Goal: Use online tool/utility: Utilize a website feature to perform a specific function

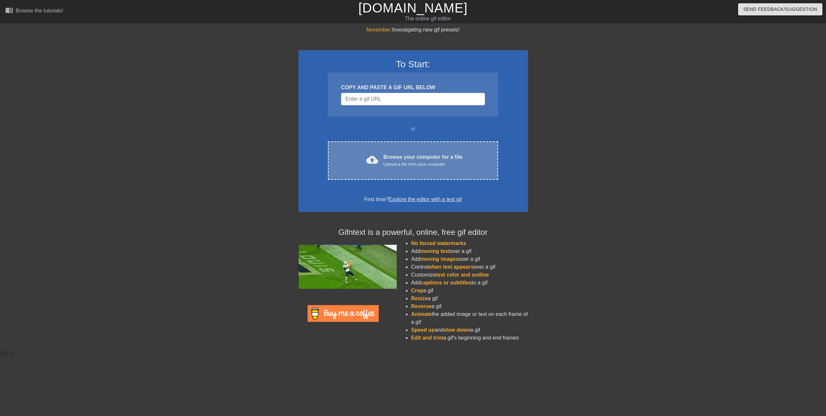
click at [420, 143] on div "cloud_upload Browse your computer for a file Upload a file from your computer C…" at bounding box center [413, 160] width 170 height 38
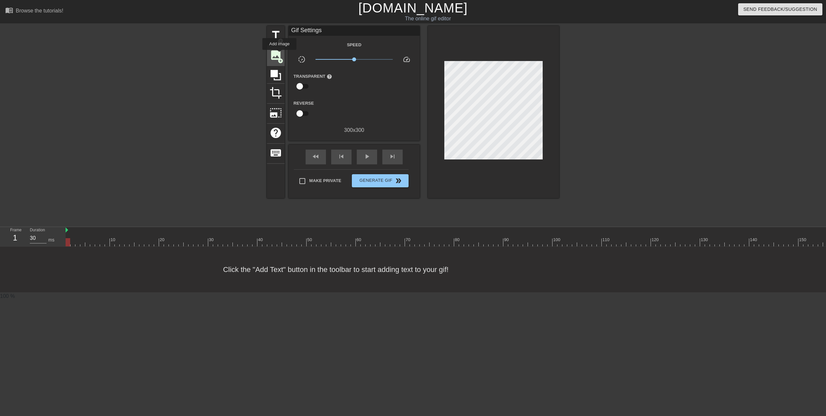
click at [279, 54] on span "image" at bounding box center [275, 55] width 12 height 12
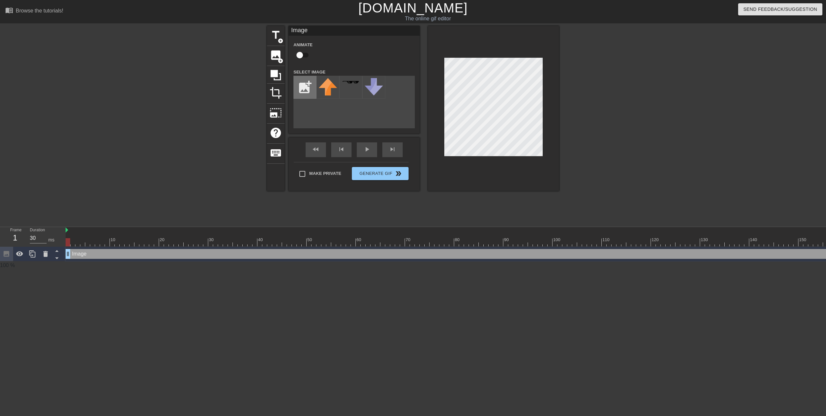
click at [309, 87] on input "file" at bounding box center [305, 87] width 22 height 22
type input "C:\fakepath\CloverDarkWorld.png"
click at [320, 91] on img at bounding box center [328, 87] width 18 height 18
drag, startPoint x: 642, startPoint y: 135, endPoint x: 638, endPoint y: 140, distance: 6.5
click at [642, 135] on div at bounding box center [616, 124] width 98 height 197
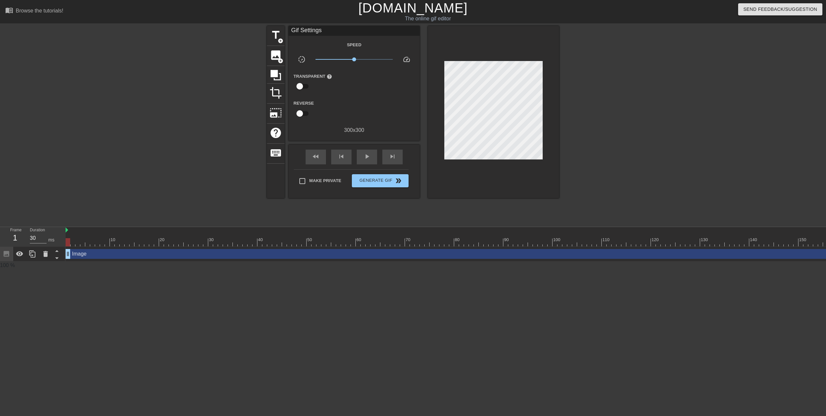
click at [720, 160] on div "title add_circle image add_circle crop photo_size_select_large help keyboard Gi…" at bounding box center [413, 124] width 826 height 197
click at [18, 253] on icon at bounding box center [19, 253] width 7 height 5
click at [18, 253] on icon at bounding box center [19, 254] width 7 height 6
click at [139, 206] on div "title add_circle image add_circle crop photo_size_select_large help keyboard Gi…" at bounding box center [413, 124] width 826 height 197
click at [372, 163] on div "play_arrow" at bounding box center [367, 156] width 20 height 15
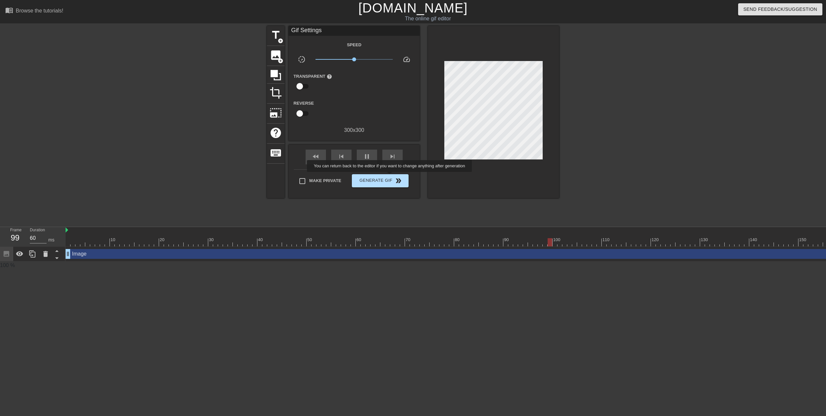
type input "30"
click at [390, 177] on span "Generate Gif double_arrow" at bounding box center [379, 181] width 51 height 8
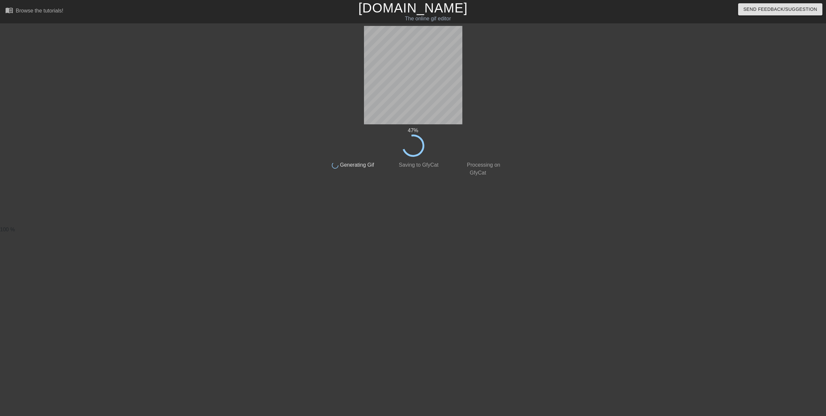
click at [237, 168] on div at bounding box center [263, 124] width 98 height 197
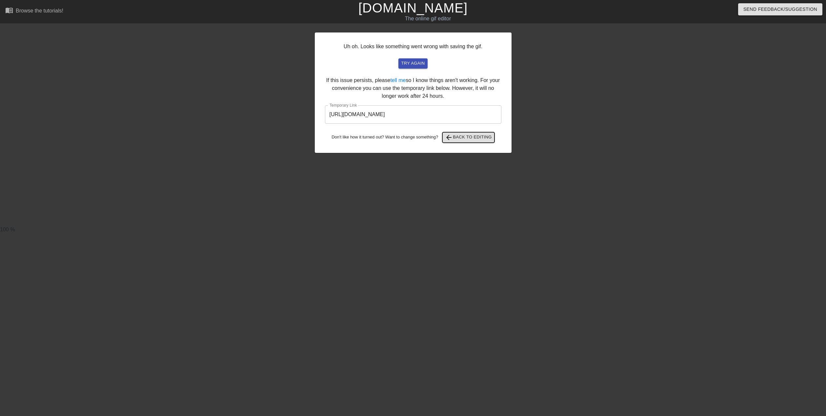
click at [459, 139] on span "arrow_back Back to Editing" at bounding box center [468, 137] width 47 height 8
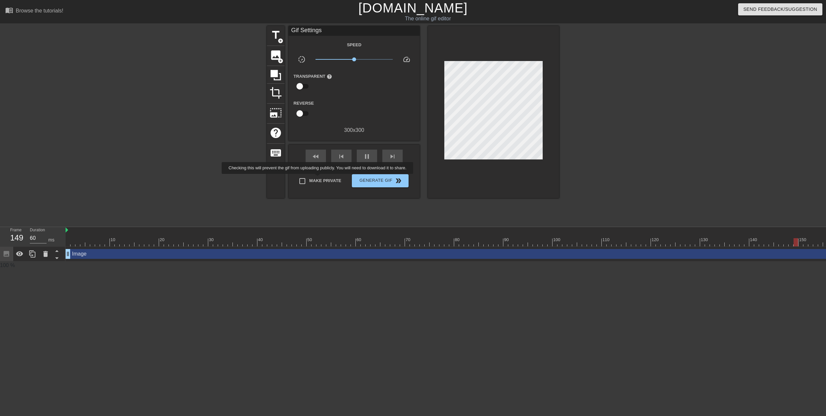
type input "30"
click at [319, 178] on span "Make Private" at bounding box center [325, 180] width 32 height 7
click at [309, 178] on input "Make Private" at bounding box center [302, 181] width 14 height 14
checkbox input "true"
type input "30"
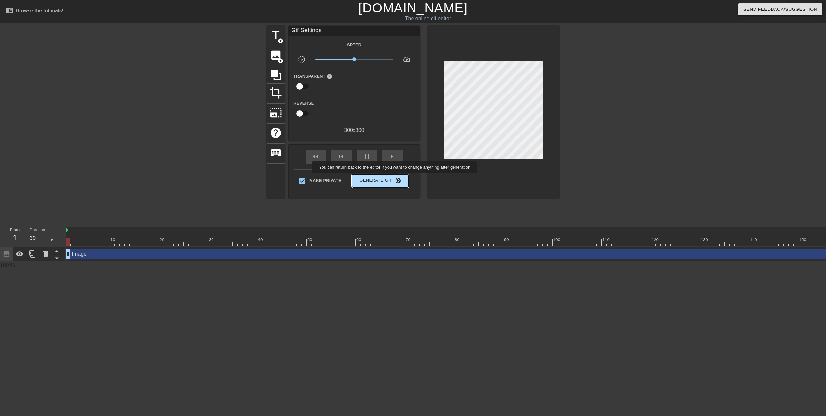
click at [395, 178] on span "double_arrow" at bounding box center [398, 181] width 8 height 8
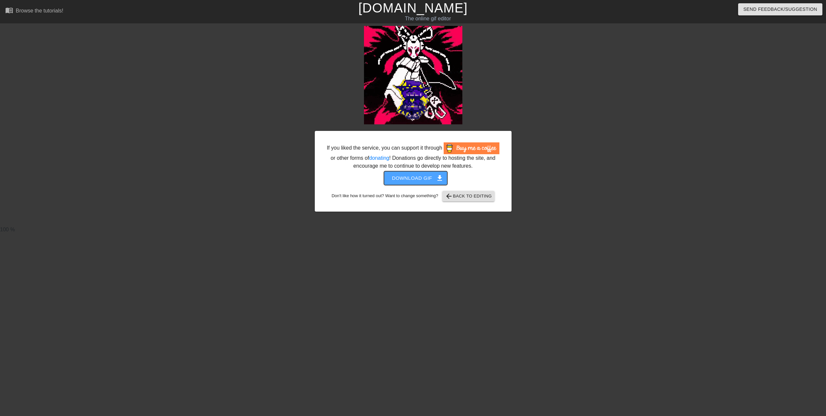
click at [401, 178] on span "Download gif get_app" at bounding box center [416, 178] width 48 height 9
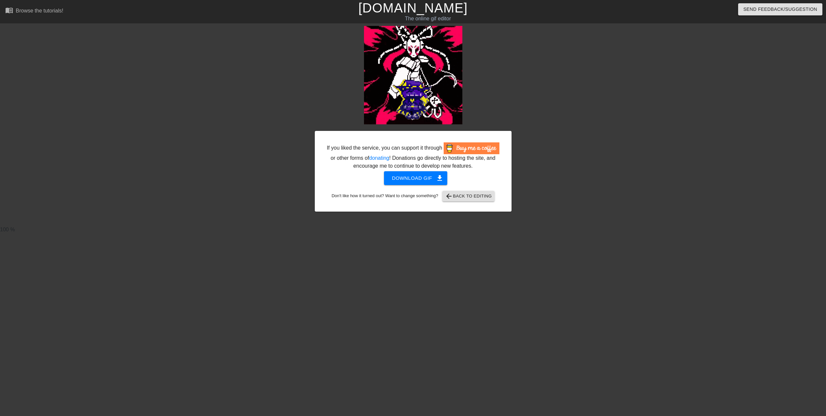
click at [255, 159] on div at bounding box center [257, 124] width 98 height 197
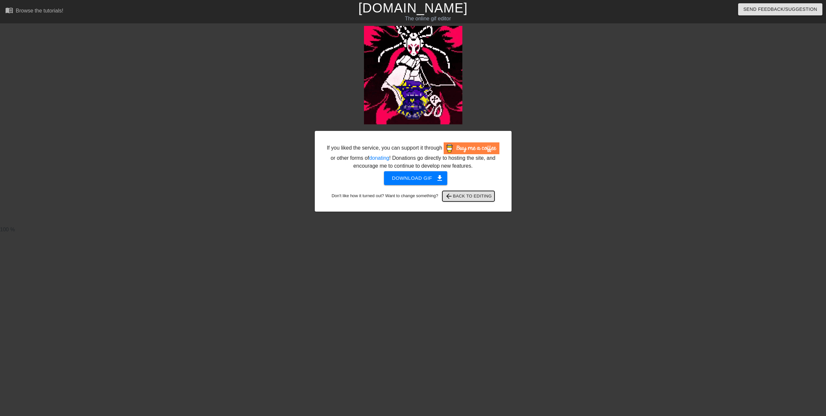
click at [484, 193] on span "arrow_back Back to Editing" at bounding box center [468, 196] width 47 height 8
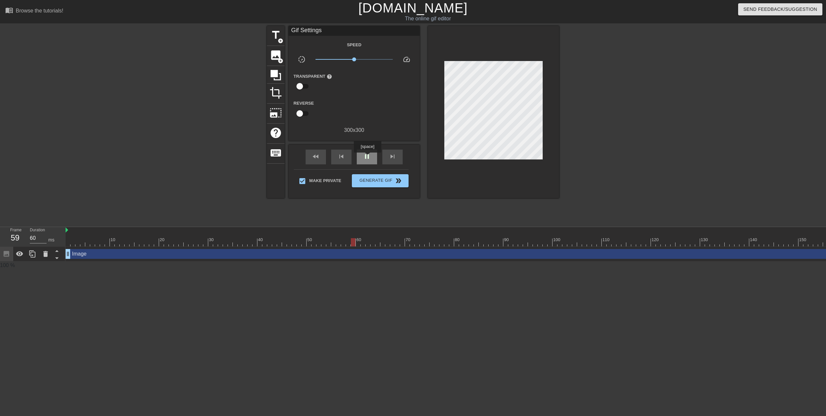
type input "30"
click at [367, 157] on span "pause" at bounding box center [367, 156] width 8 height 8
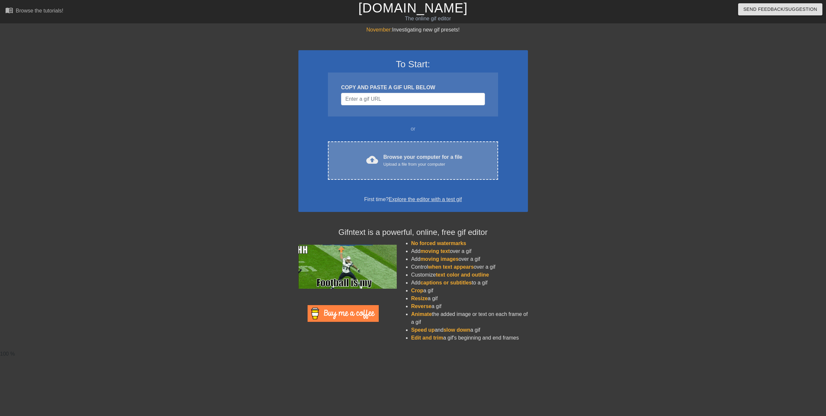
click at [411, 151] on div "cloud_upload Browse your computer for a file Upload a file from your computer C…" at bounding box center [413, 160] width 170 height 38
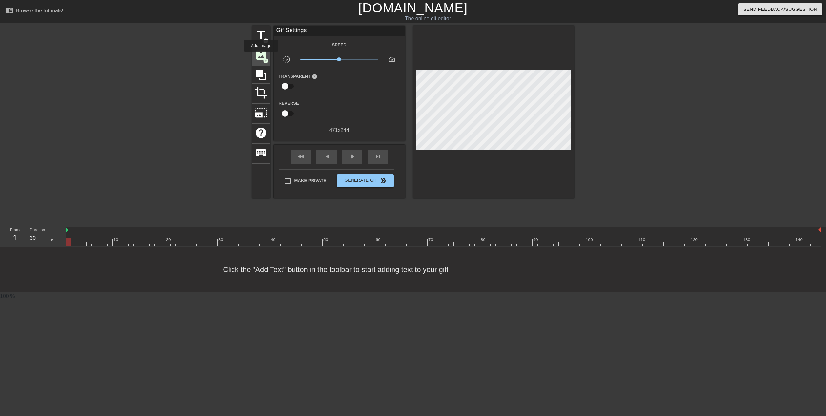
click at [261, 56] on span "image" at bounding box center [261, 55] width 12 height 12
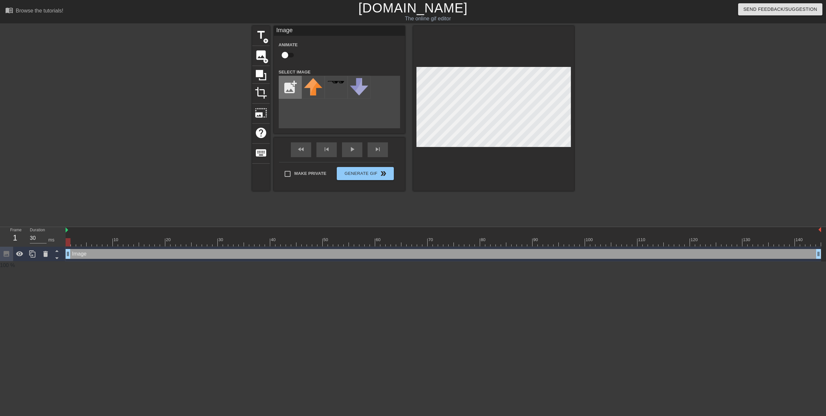
click at [284, 82] on input "file" at bounding box center [290, 87] width 22 height 22
type input "C:\fakepath\CloverDarkWorld.png"
click at [313, 77] on div at bounding box center [313, 87] width 23 height 23
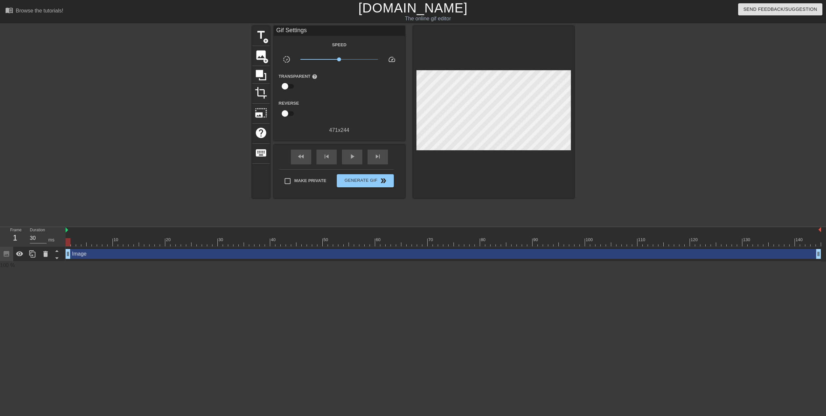
click at [666, 125] on div at bounding box center [631, 124] width 98 height 197
click at [355, 158] on span "play_arrow" at bounding box center [352, 156] width 8 height 8
type input "30"
click at [302, 181] on span "Make Private" at bounding box center [310, 180] width 32 height 7
click at [294, 181] on input "Make Private" at bounding box center [288, 181] width 14 height 14
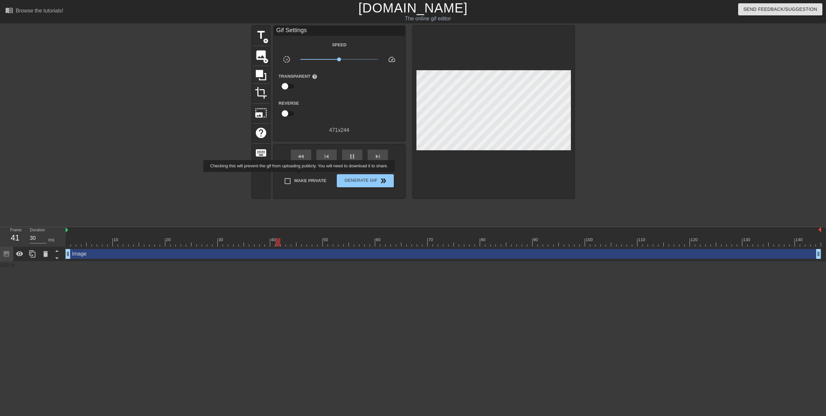
checkbox input "true"
type input "30"
click at [361, 184] on button "Generate Gif double_arrow" at bounding box center [365, 180] width 57 height 13
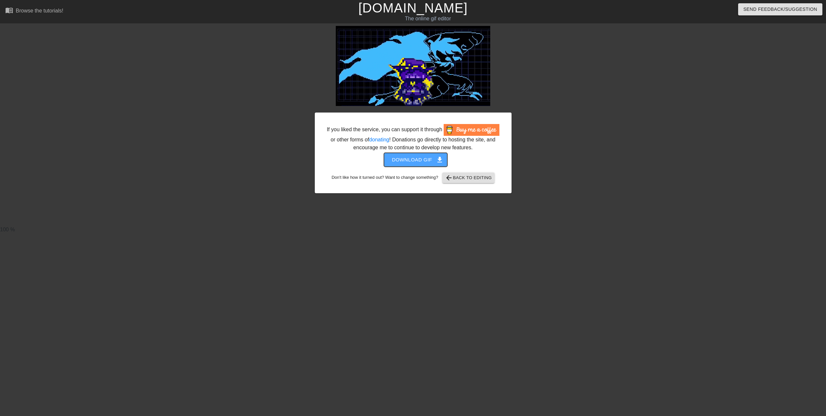
click at [431, 157] on span "Download gif get_app" at bounding box center [416, 159] width 48 height 9
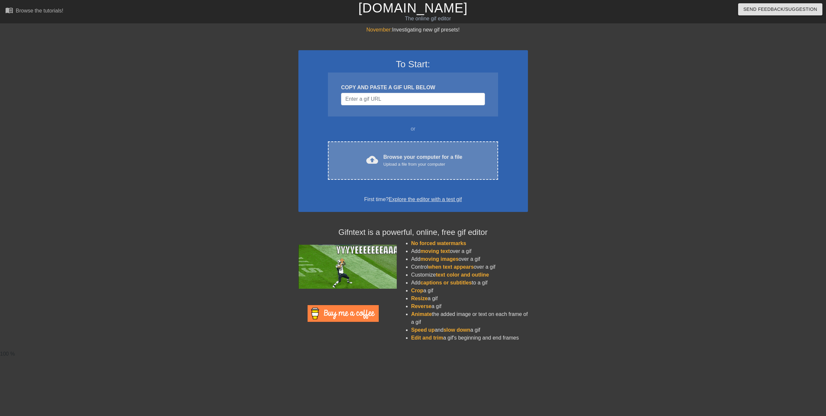
click at [416, 177] on div "cloud_upload Browse your computer for a file Upload a file from your computer C…" at bounding box center [413, 160] width 170 height 38
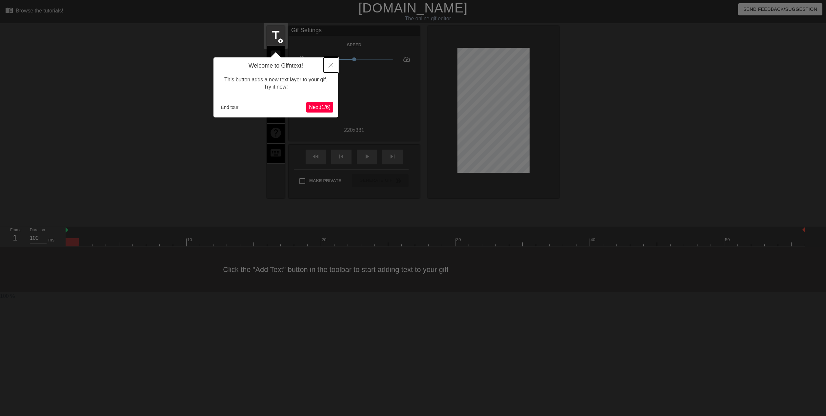
click at [333, 68] on button "Close" at bounding box center [331, 64] width 14 height 15
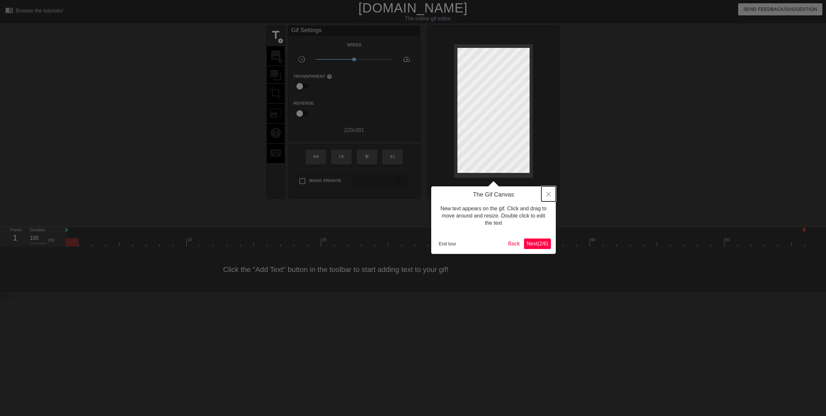
click at [547, 198] on button "Close" at bounding box center [548, 193] width 14 height 15
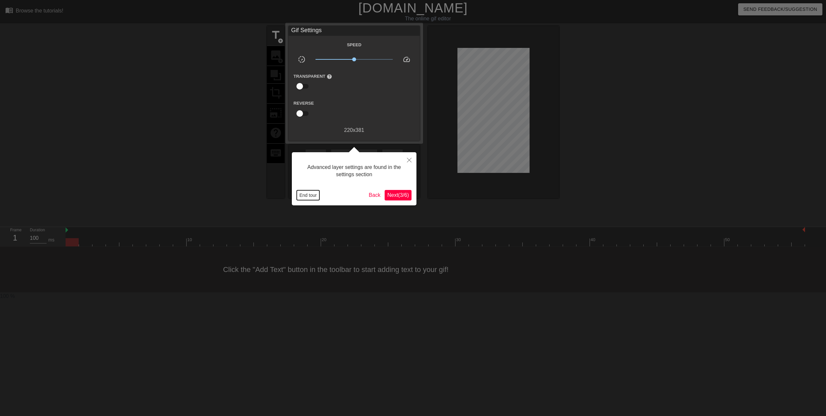
click at [314, 194] on button "End tour" at bounding box center [308, 195] width 23 height 10
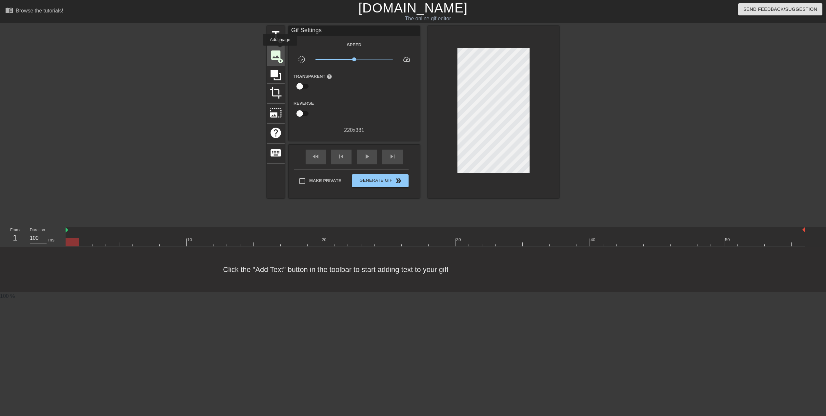
click at [280, 50] on span "image" at bounding box center [275, 55] width 12 height 12
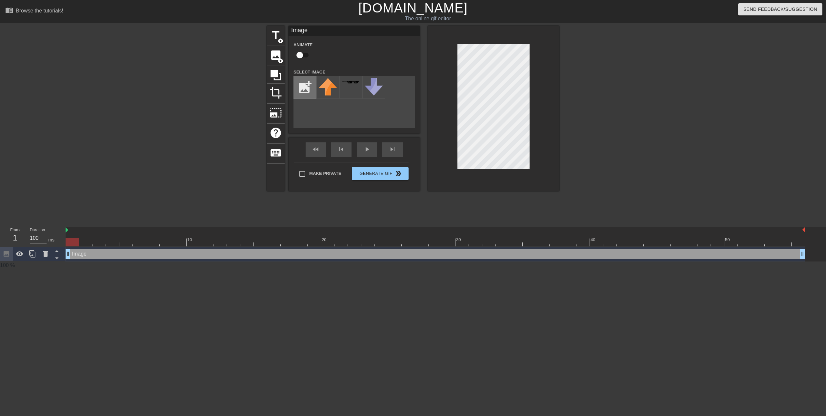
click at [309, 84] on input "file" at bounding box center [305, 87] width 22 height 22
type input "C:\fakepath\CloverDarkWorld.png"
click at [329, 91] on img at bounding box center [328, 87] width 18 height 18
click at [604, 160] on div at bounding box center [616, 124] width 98 height 197
click at [600, 92] on div at bounding box center [616, 124] width 98 height 197
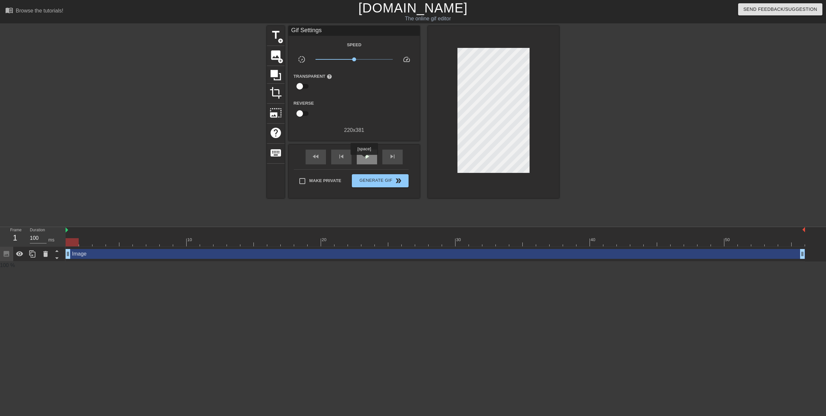
click at [364, 159] on span "play_arrow" at bounding box center [367, 156] width 8 height 8
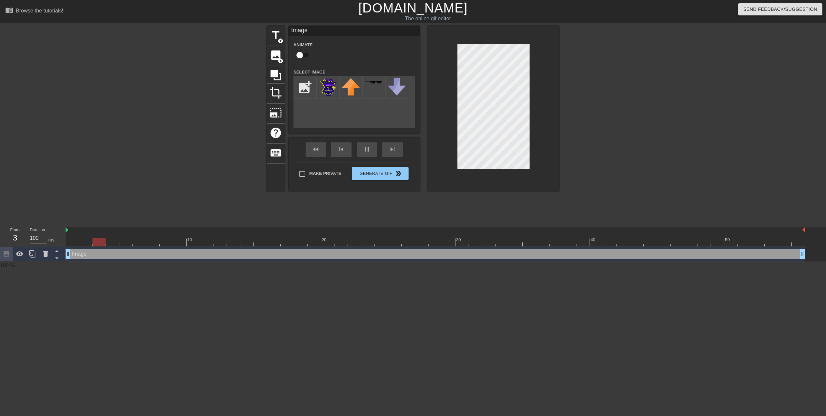
click at [618, 139] on div at bounding box center [616, 124] width 98 height 197
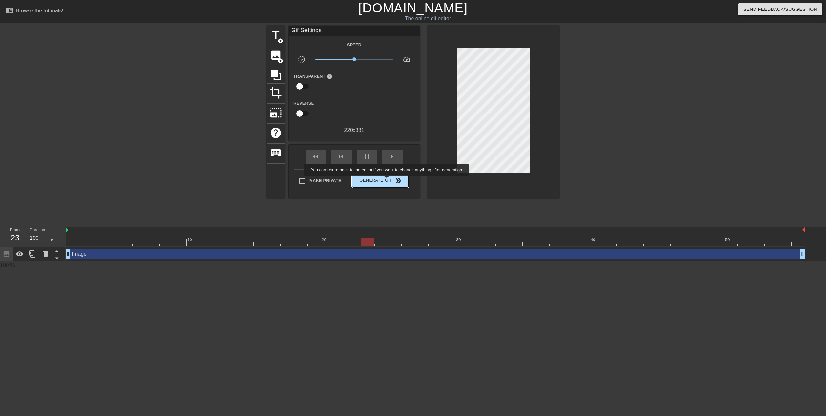
click at [387, 180] on span "Generate Gif double_arrow" at bounding box center [379, 181] width 51 height 8
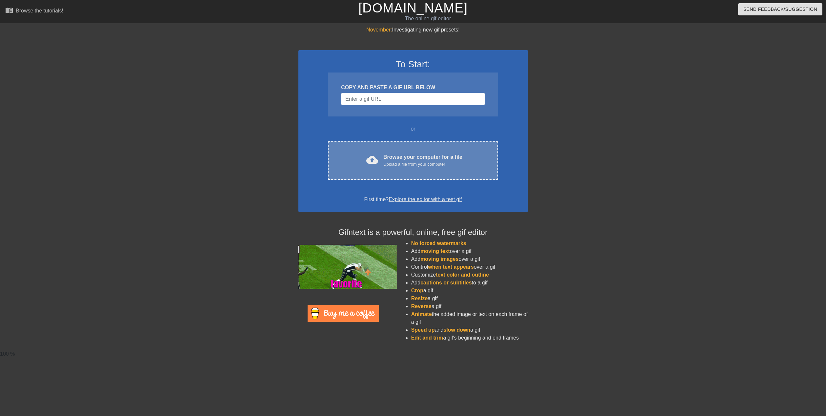
click at [390, 153] on div "Browse your computer for a file Upload a file from your computer" at bounding box center [422, 160] width 79 height 14
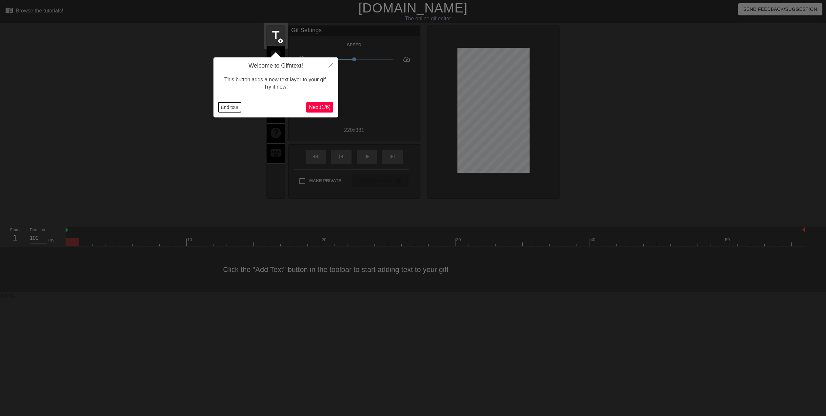
click at [229, 107] on button "End tour" at bounding box center [229, 107] width 23 height 10
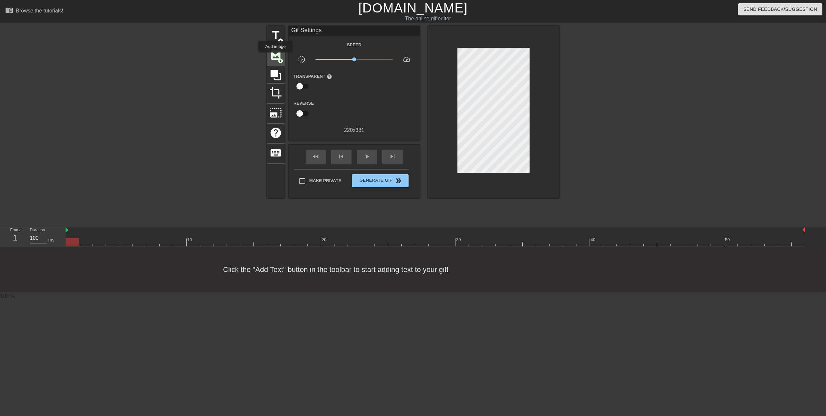
click at [275, 54] on span "image" at bounding box center [275, 55] width 12 height 12
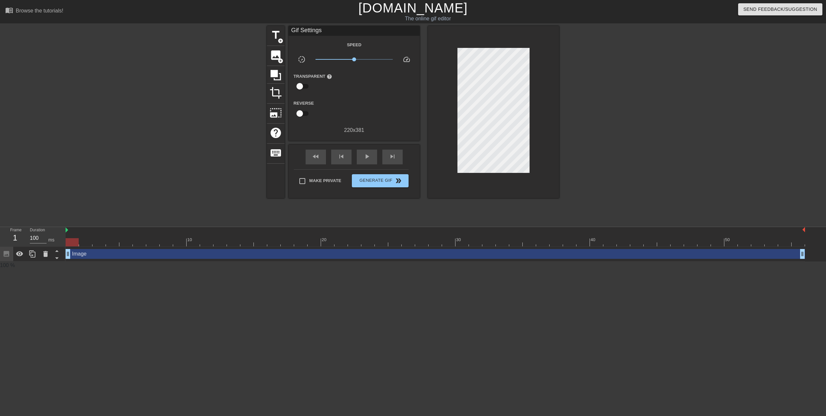
click at [309, 171] on div "Make Private Generate Gif double_arrow" at bounding box center [351, 182] width 115 height 26
click at [302, 180] on input "Make Private" at bounding box center [302, 181] width 14 height 14
checkbox input "true"
click at [271, 60] on span "image" at bounding box center [275, 55] width 12 height 12
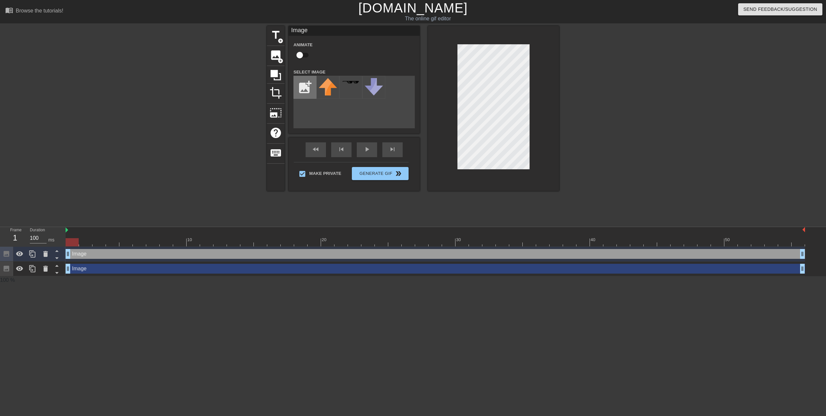
click at [301, 84] on input "file" at bounding box center [305, 87] width 22 height 22
type input "C:\fakepath\CloverDarkWorld.png"
click at [324, 84] on img at bounding box center [328, 87] width 18 height 18
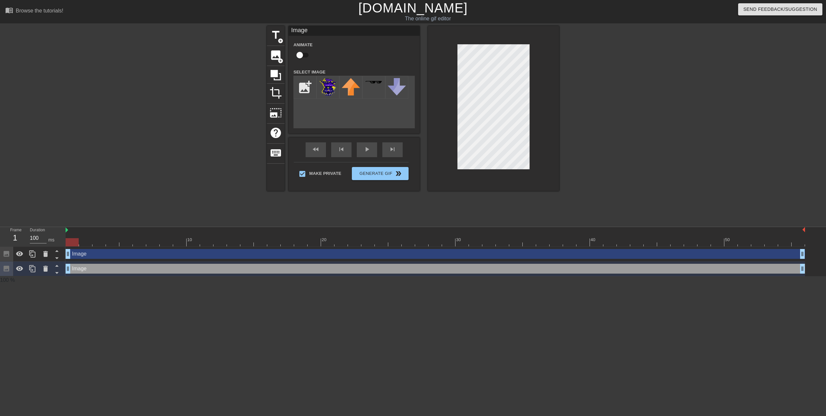
click at [825, 284] on html "menu_book Browse the tutorials! Gifntext.com The online gif editor Send Feedbac…" at bounding box center [413, 142] width 826 height 284
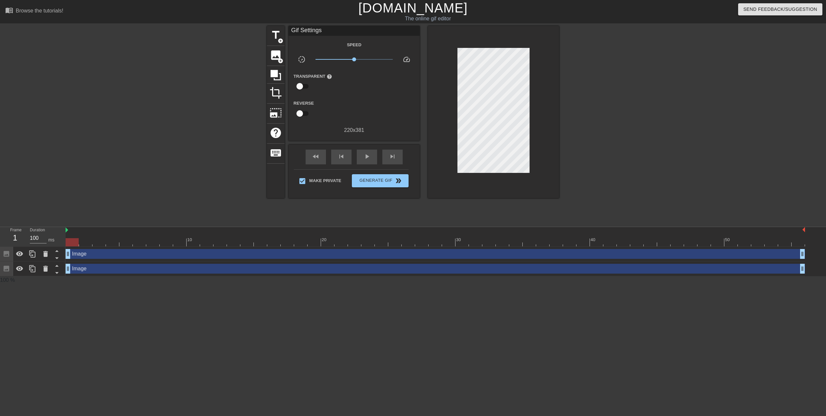
drag, startPoint x: 620, startPoint y: 158, endPoint x: 614, endPoint y: 166, distance: 9.8
click at [620, 158] on div at bounding box center [616, 124] width 98 height 197
click at [365, 156] on span "play_arrow" at bounding box center [367, 156] width 8 height 8
click at [365, 156] on span "pause" at bounding box center [367, 156] width 8 height 8
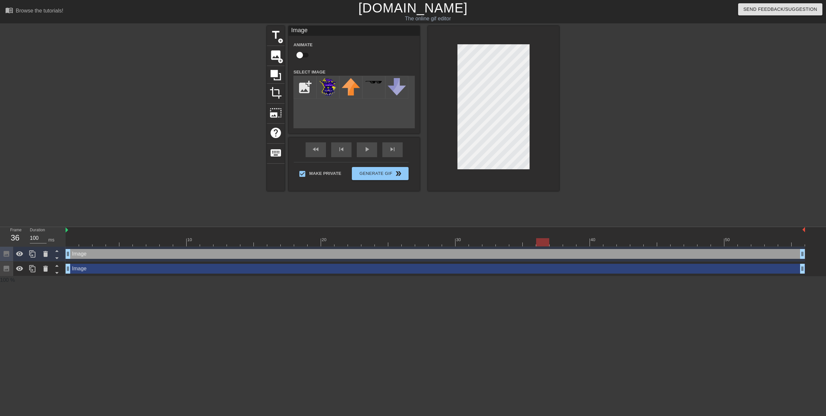
click at [576, 143] on div at bounding box center [616, 124] width 98 height 197
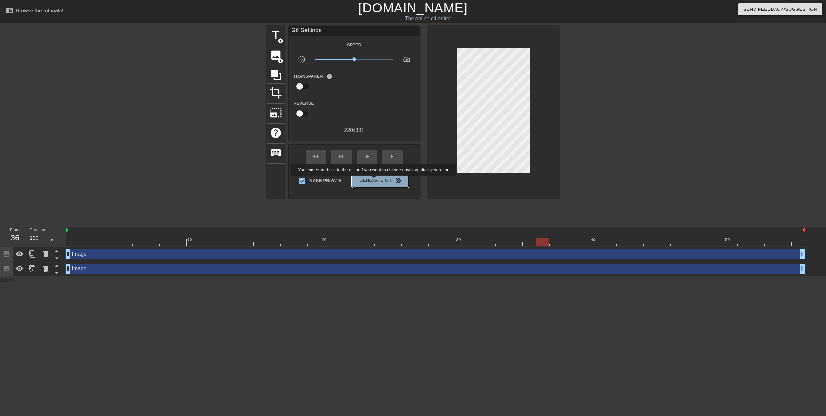
click at [374, 180] on span "Generate Gif double_arrow" at bounding box center [379, 181] width 51 height 8
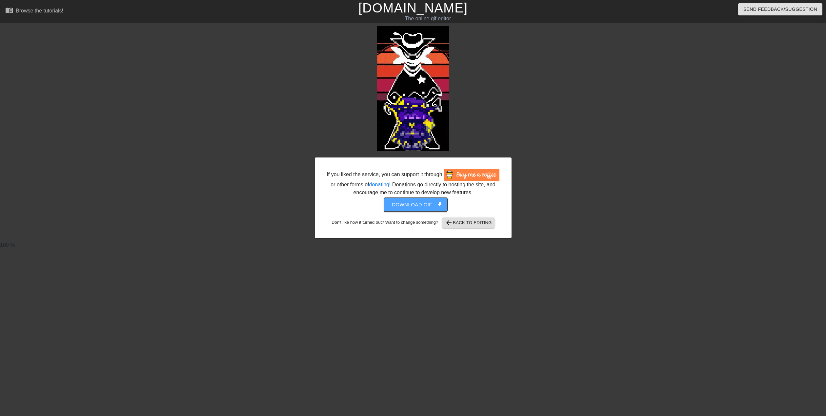
click at [414, 200] on button "Download gif get_app" at bounding box center [415, 205] width 63 height 14
